Goal: Transaction & Acquisition: Purchase product/service

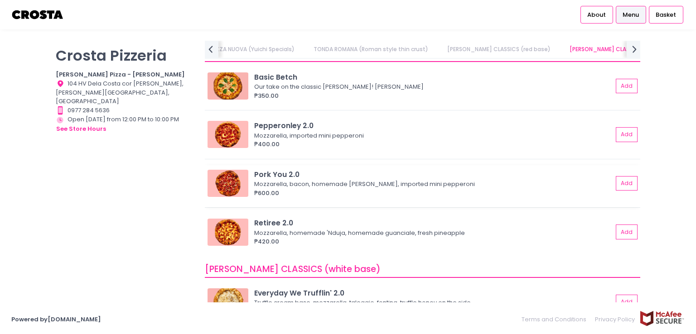
scroll to position [269, 0]
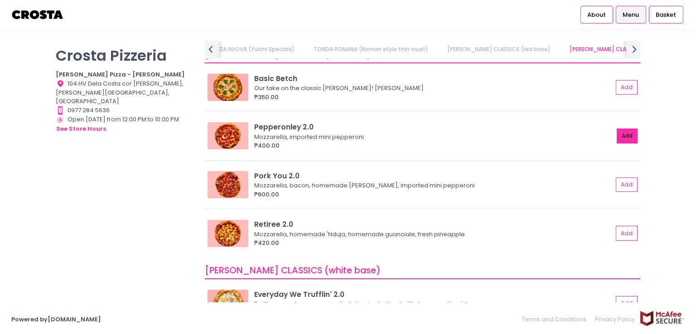
click at [618, 133] on button "Add" at bounding box center [627, 136] width 21 height 15
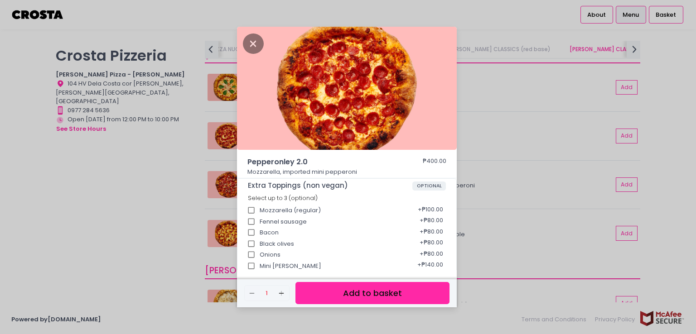
click at [390, 298] on button "Add to basket" at bounding box center [372, 293] width 154 height 22
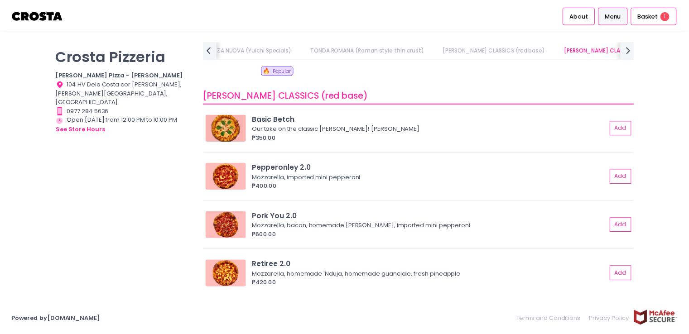
scroll to position [227, 0]
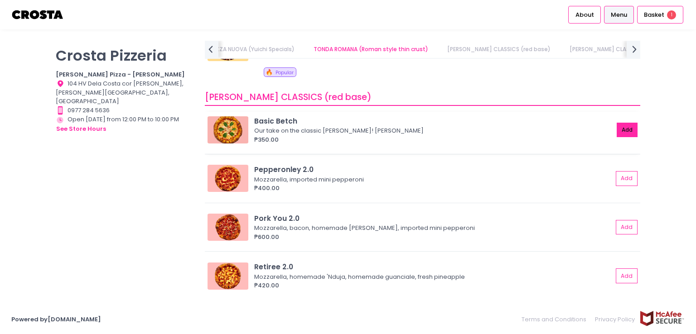
click at [619, 130] on button "Add" at bounding box center [627, 130] width 21 height 15
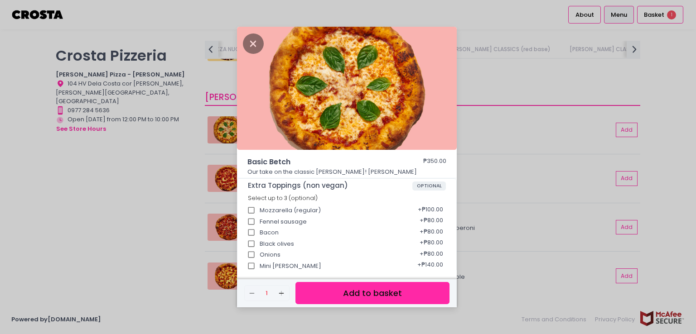
click at [390, 291] on button "Add to basket" at bounding box center [372, 293] width 154 height 22
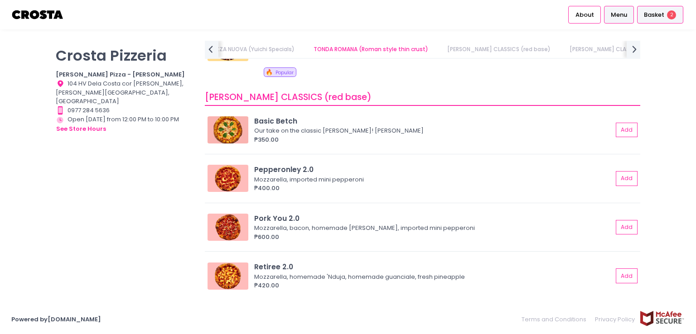
click at [660, 18] on span "Basket" at bounding box center [654, 14] width 20 height 9
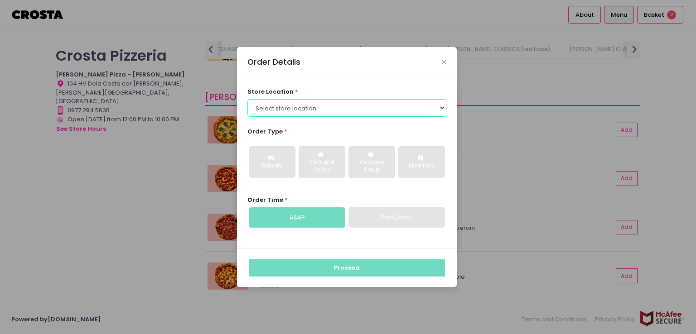
click at [379, 108] on select "Select store location [PERSON_NAME] Pizza - [PERSON_NAME] Pizza - [GEOGRAPHIC_D…" at bounding box center [346, 107] width 199 height 17
select select "5fabb2e53664a8677beaeb89"
click at [247, 99] on select "Select store location [PERSON_NAME] Pizza - [PERSON_NAME] Pizza - [GEOGRAPHIC_D…" at bounding box center [346, 107] width 199 height 17
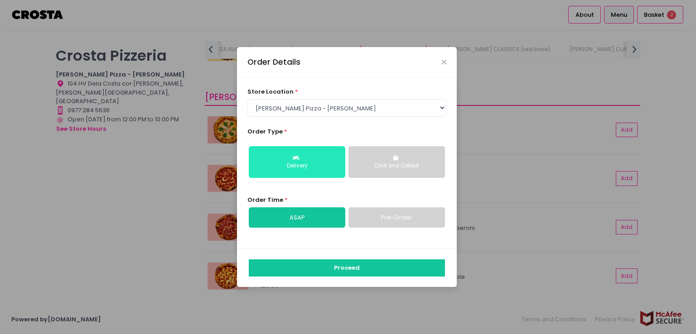
click at [319, 157] on button "Delivery" at bounding box center [297, 162] width 97 height 32
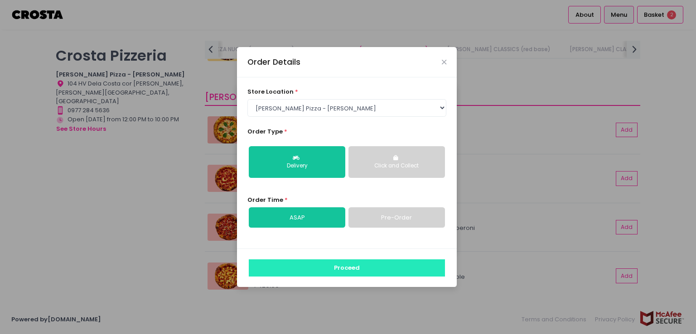
click at [328, 266] on button "Proceed" at bounding box center [347, 268] width 196 height 17
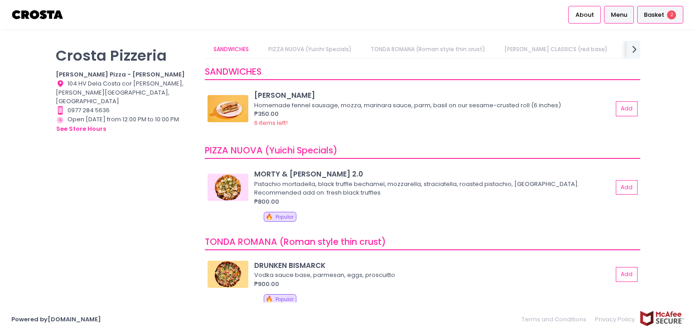
click at [651, 16] on span "Basket" at bounding box center [654, 14] width 20 height 9
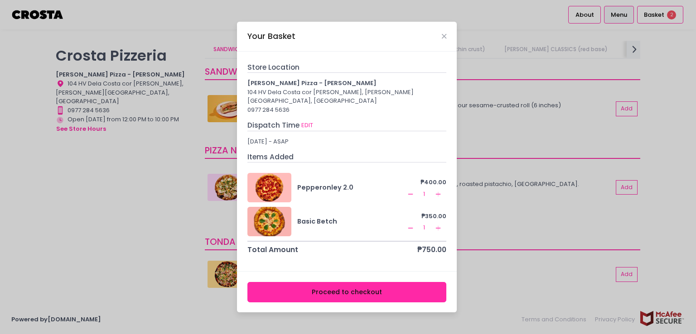
click at [387, 292] on button "Proceed to checkout" at bounding box center [346, 292] width 199 height 20
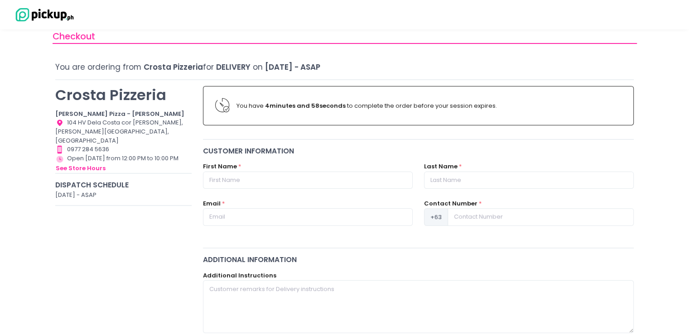
scroll to position [22, 0]
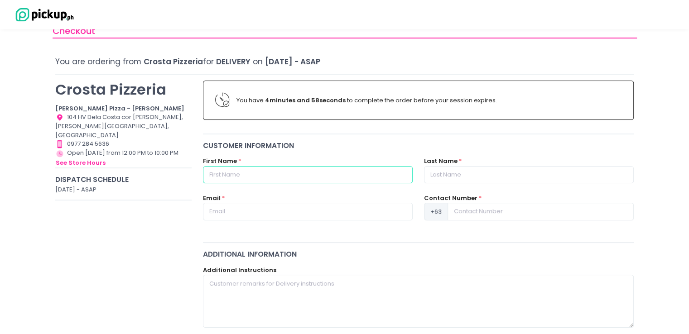
click at [289, 174] on input "text" at bounding box center [308, 174] width 210 height 17
type input "[PERSON_NAME]"
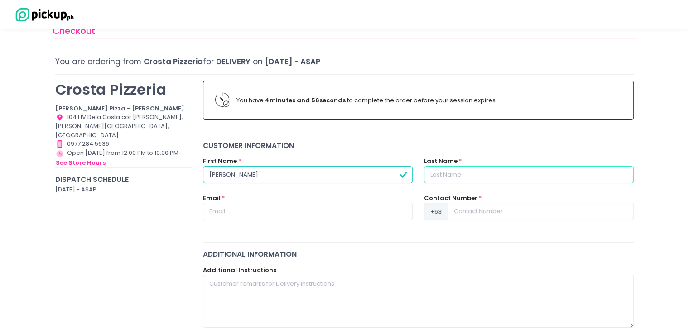
click at [451, 174] on input "text" at bounding box center [529, 174] width 210 height 17
click at [457, 177] on input "text" at bounding box center [529, 174] width 210 height 17
type input "[PERSON_NAME]"
click at [340, 208] on input "text" at bounding box center [308, 211] width 210 height 17
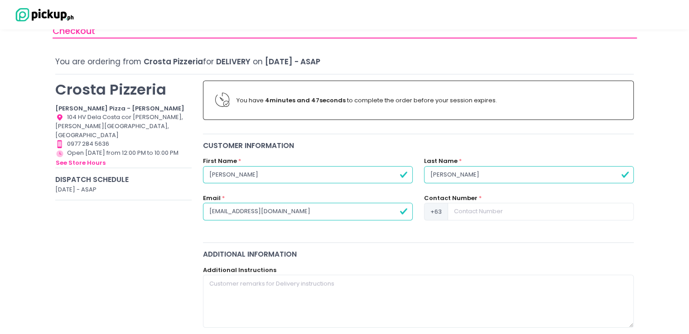
type input "[EMAIL_ADDRESS][DOMAIN_NAME]"
click at [477, 204] on input at bounding box center [541, 211] width 186 height 17
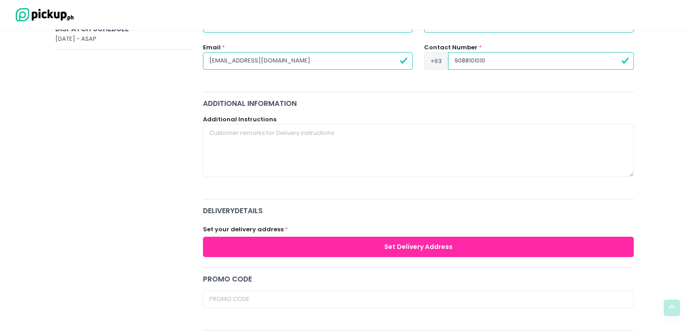
scroll to position [181, 0]
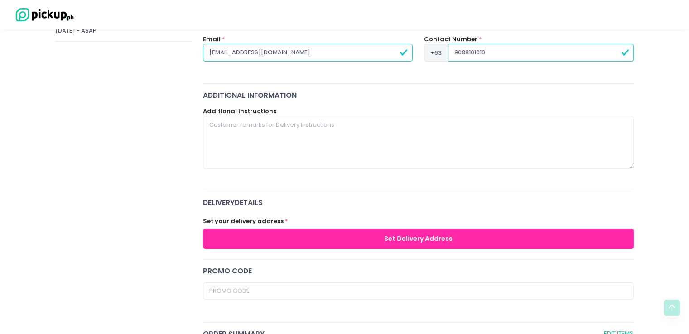
type input "9088101010"
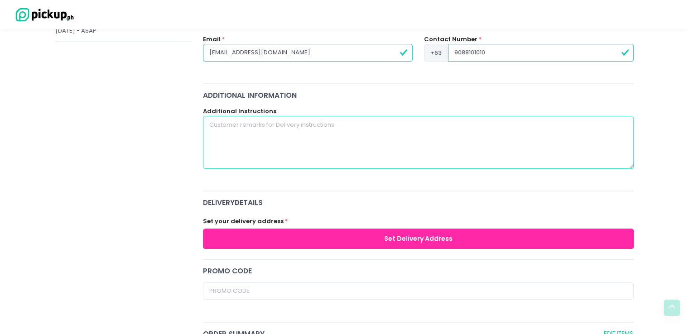
click at [259, 125] on textarea at bounding box center [418, 142] width 431 height 53
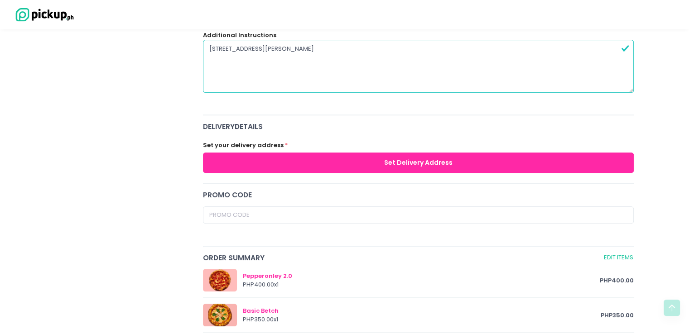
scroll to position [272, 0]
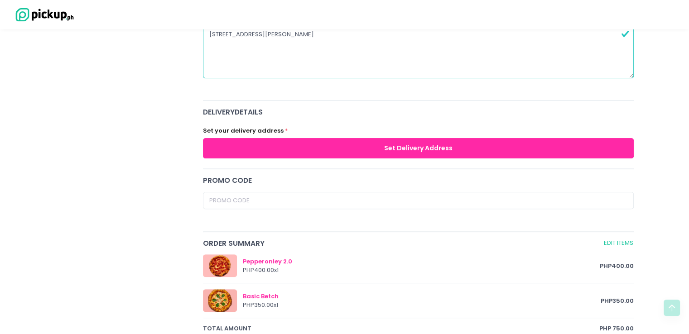
type textarea "[STREET_ADDRESS][PERSON_NAME]"
click at [270, 147] on button "Set Delivery Address" at bounding box center [418, 148] width 431 height 20
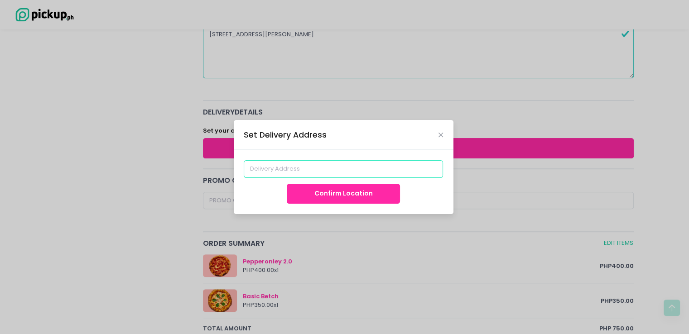
click at [279, 165] on input at bounding box center [343, 168] width 199 height 17
type input "[PERSON_NAME][GEOGRAPHIC_DATA], [GEOGRAPHIC_DATA], [GEOGRAPHIC_DATA], [GEOGRAPH…"
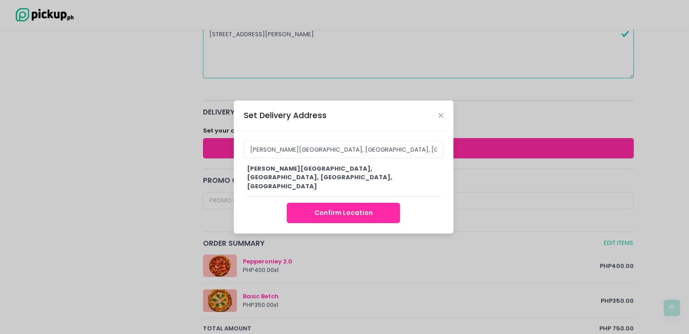
click at [336, 203] on button "Confirm Location" at bounding box center [343, 213] width 113 height 20
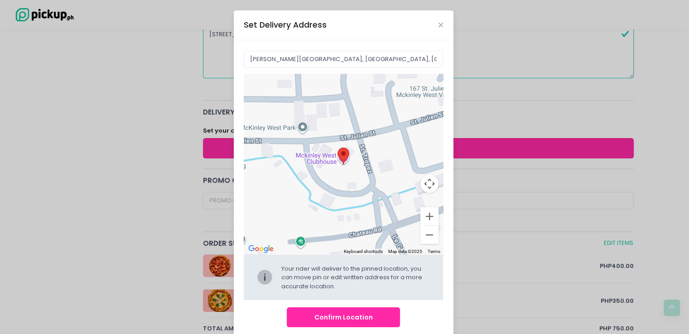
click at [335, 320] on button "Confirm Location" at bounding box center [343, 318] width 113 height 20
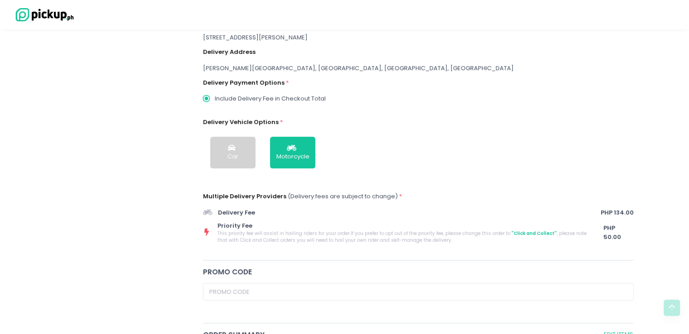
scroll to position [225, 0]
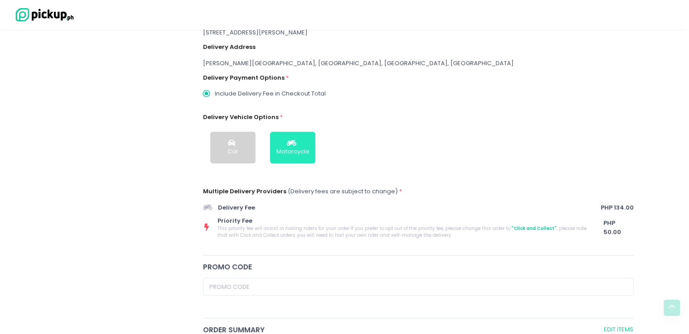
click at [296, 155] on button "Motorcycle" at bounding box center [292, 148] width 45 height 32
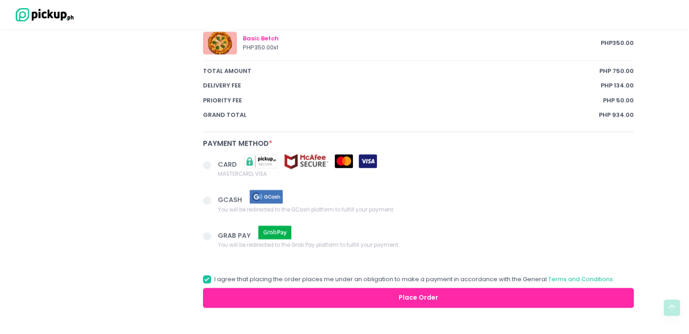
scroll to position [572, 0]
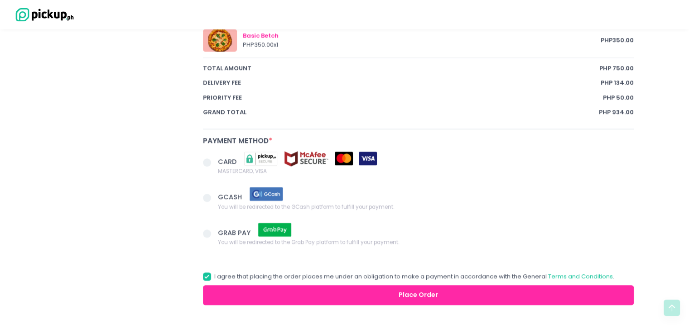
click at [204, 162] on span at bounding box center [207, 163] width 8 height 8
click at [214, 162] on input "CARD MASTERCARD, VISA" at bounding box center [217, 161] width 6 height 6
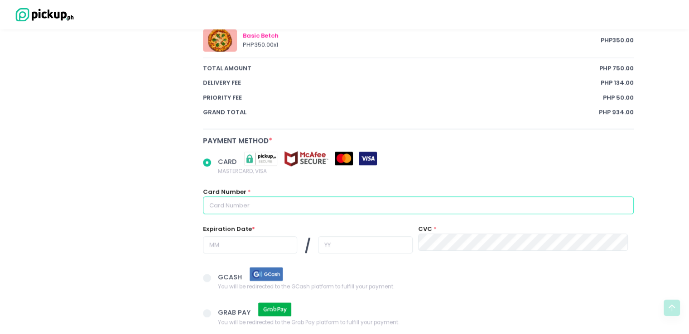
click at [251, 205] on input "text" at bounding box center [418, 205] width 431 height 17
radio input "true"
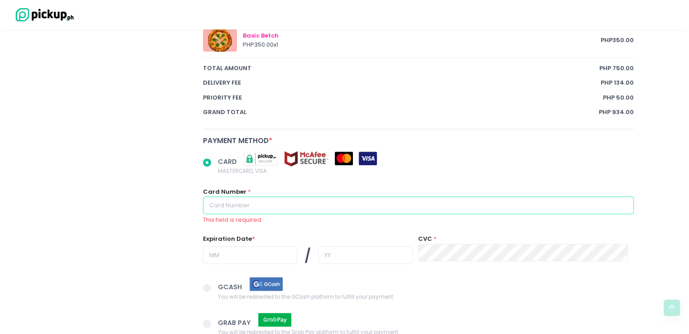
type input "[CREDIT_CARD_NUMBER]"
type input "08"
type input "26"
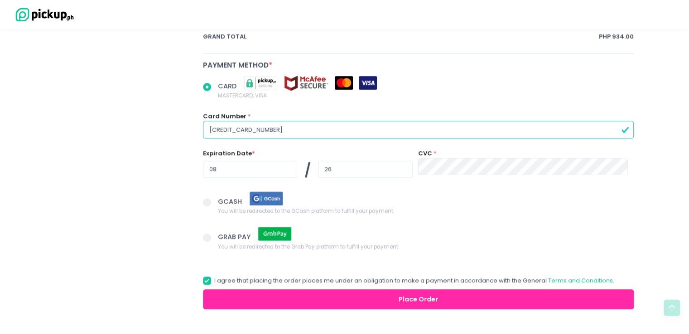
scroll to position [662, 0]
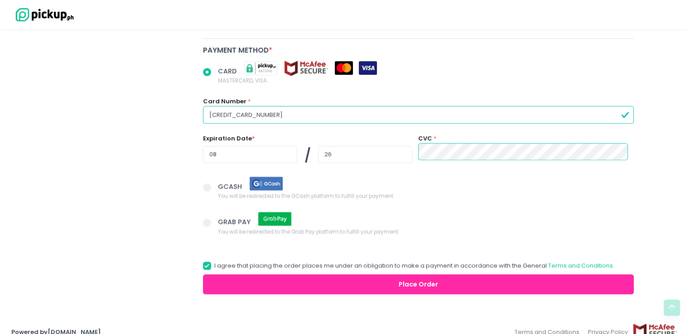
click at [408, 278] on button "Place Order" at bounding box center [418, 285] width 431 height 20
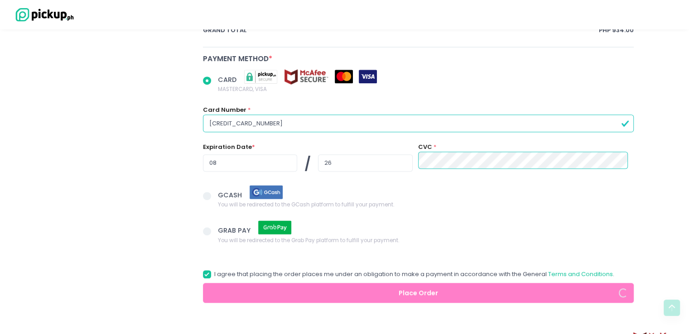
scroll to position [654, 0]
radio input "true"
